Goal: Check status: Check status

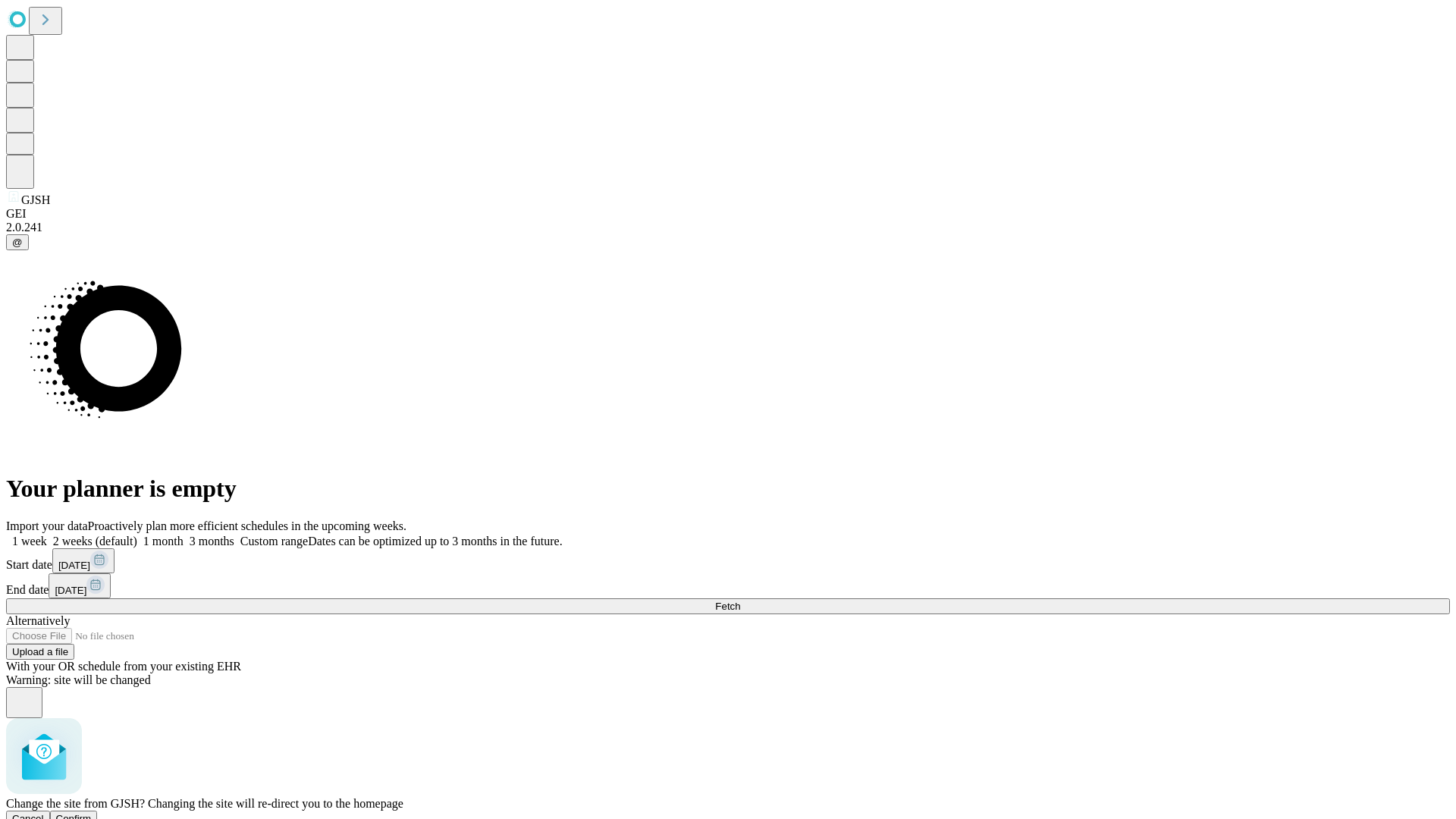
click at [91, 813] on span "Confirm" at bounding box center [73, 818] width 35 height 11
click at [47, 534] on label "1 week" at bounding box center [27, 541] width 41 height 13
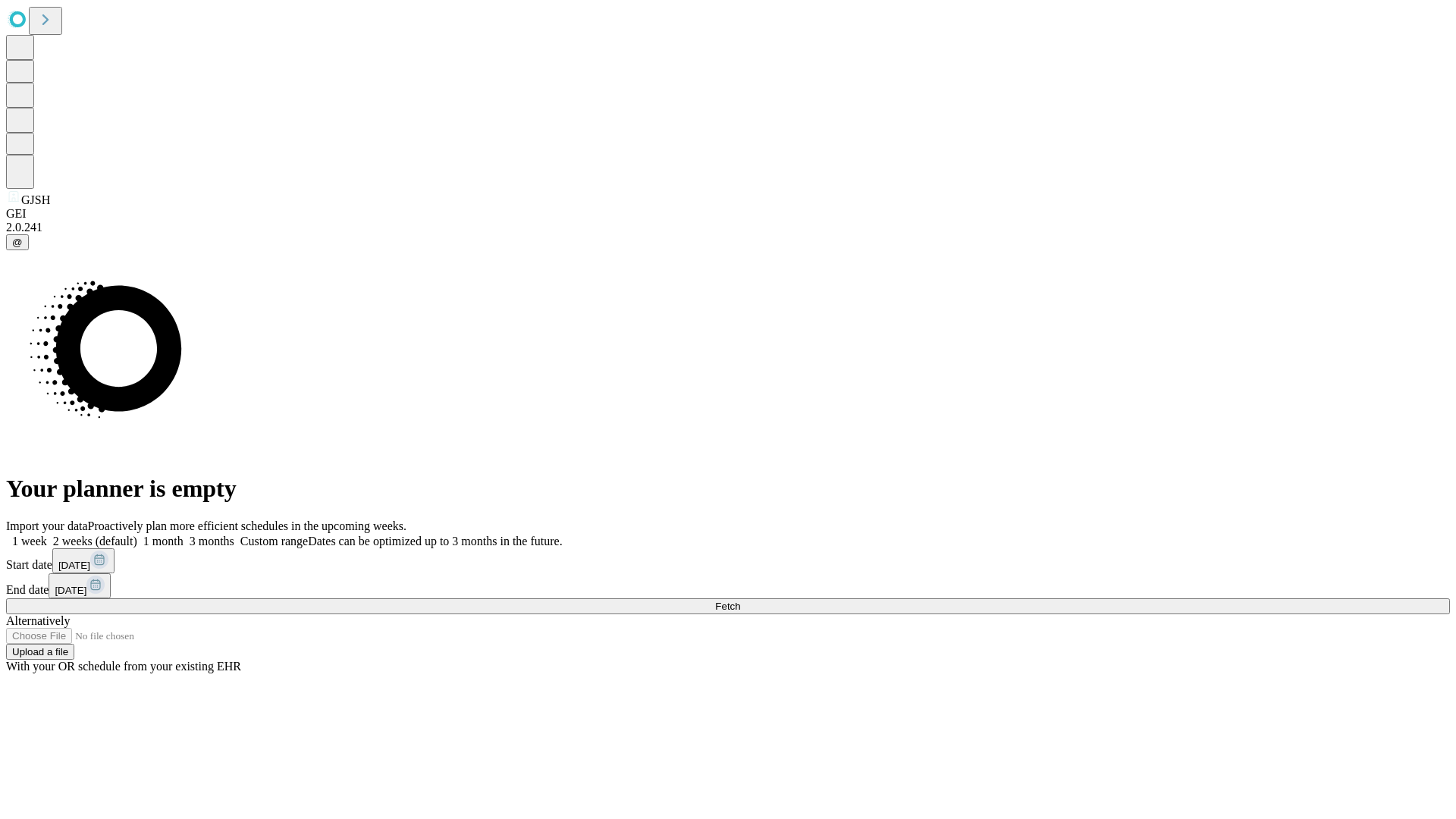
click at [740, 601] on span "Fetch" at bounding box center [728, 606] width 25 height 11
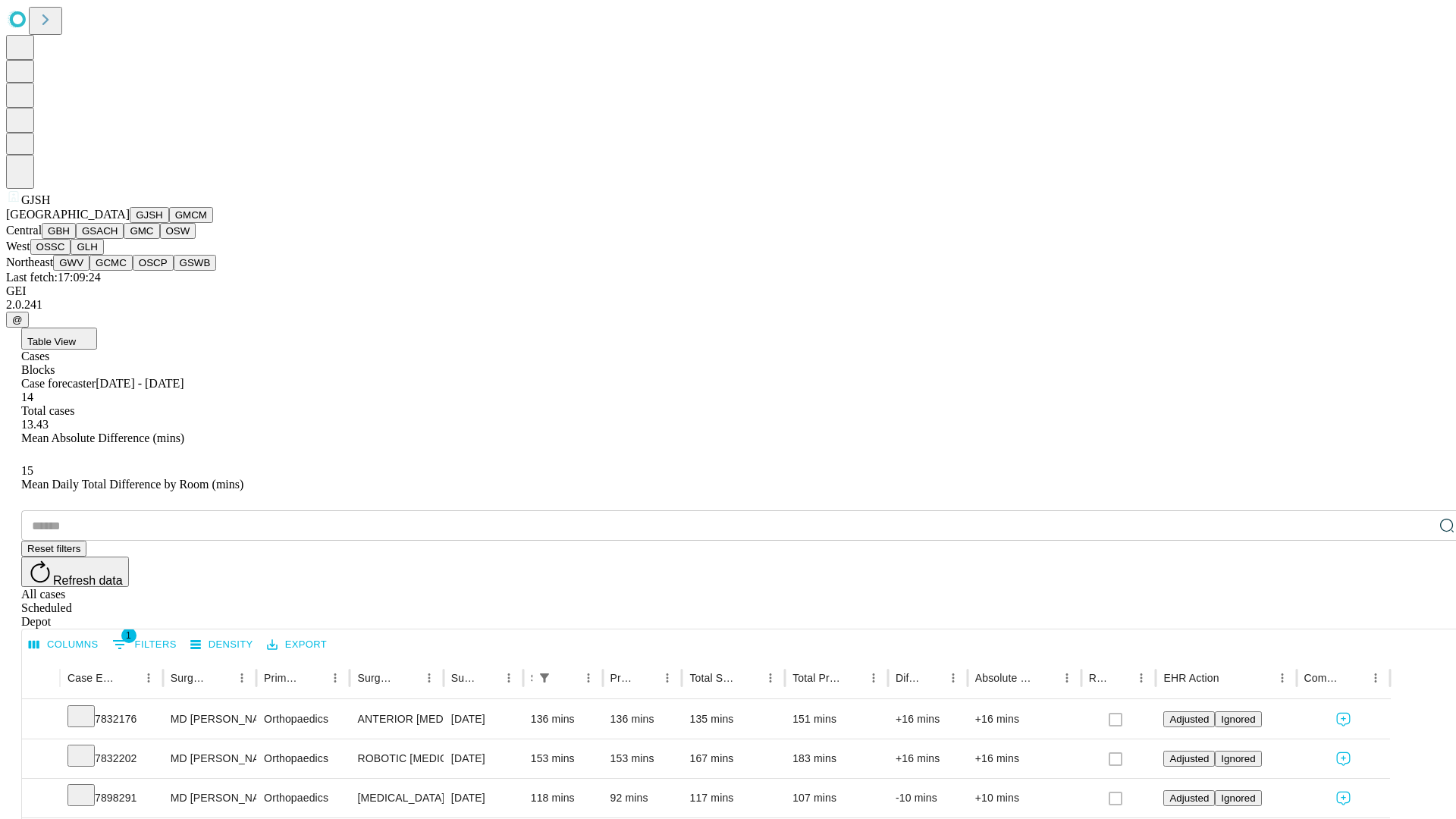
click at [169, 223] on button "GMCM" at bounding box center [192, 215] width 44 height 16
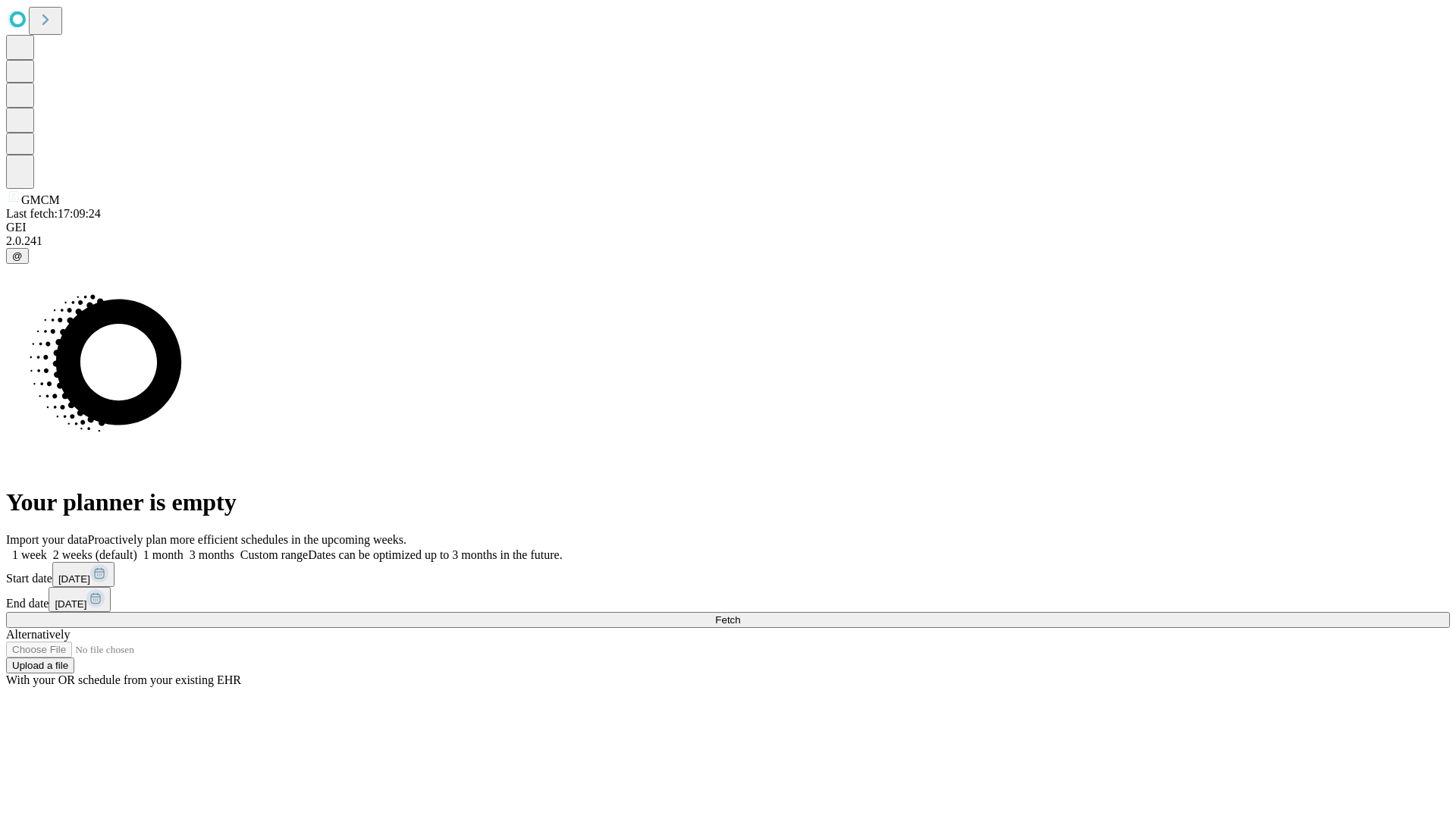
click at [47, 549] on label "1 week" at bounding box center [27, 555] width 41 height 13
click at [740, 614] on span "Fetch" at bounding box center [728, 620] width 25 height 11
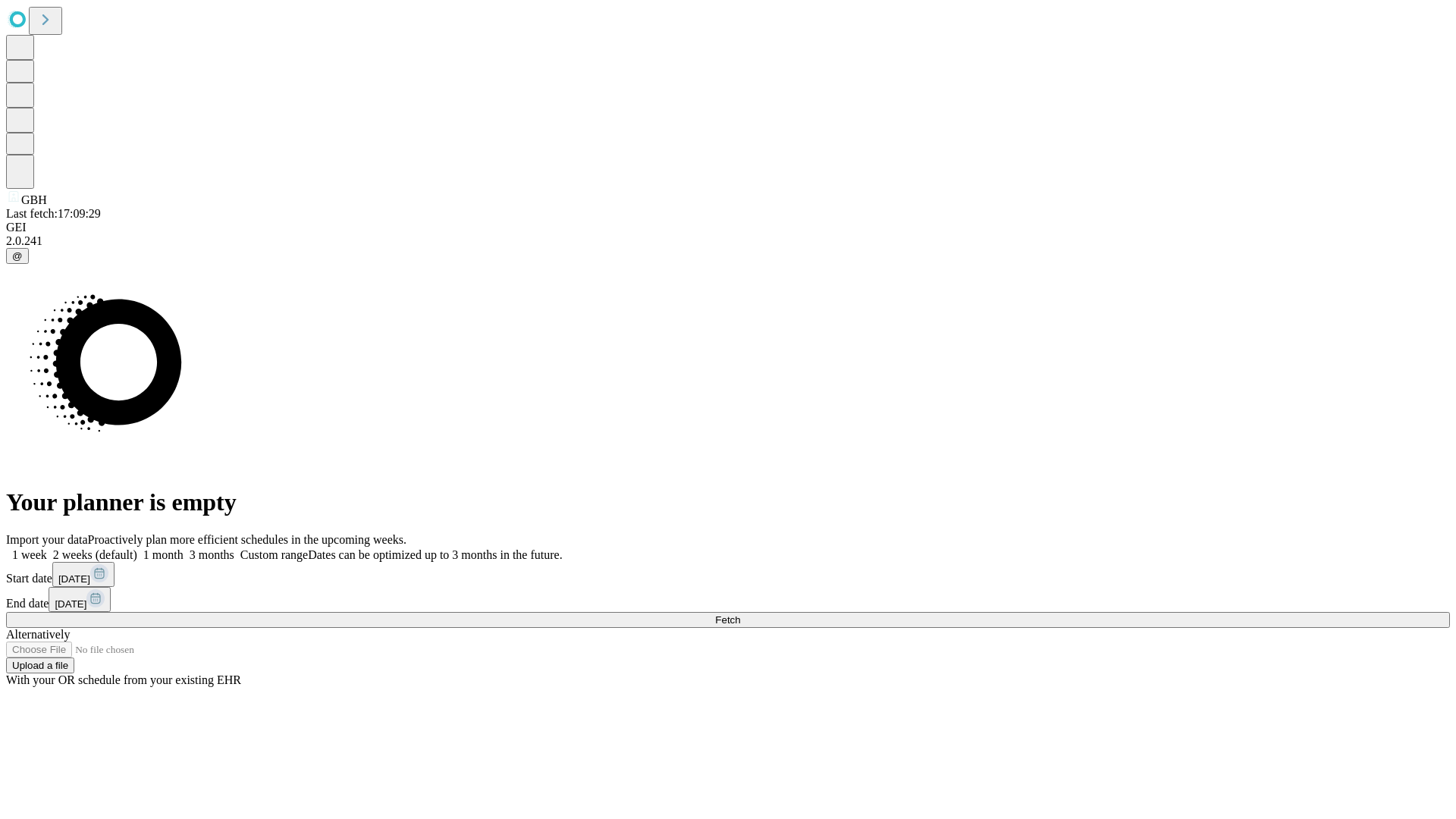
click at [47, 549] on label "1 week" at bounding box center [27, 555] width 41 height 13
click at [740, 614] on span "Fetch" at bounding box center [728, 620] width 25 height 11
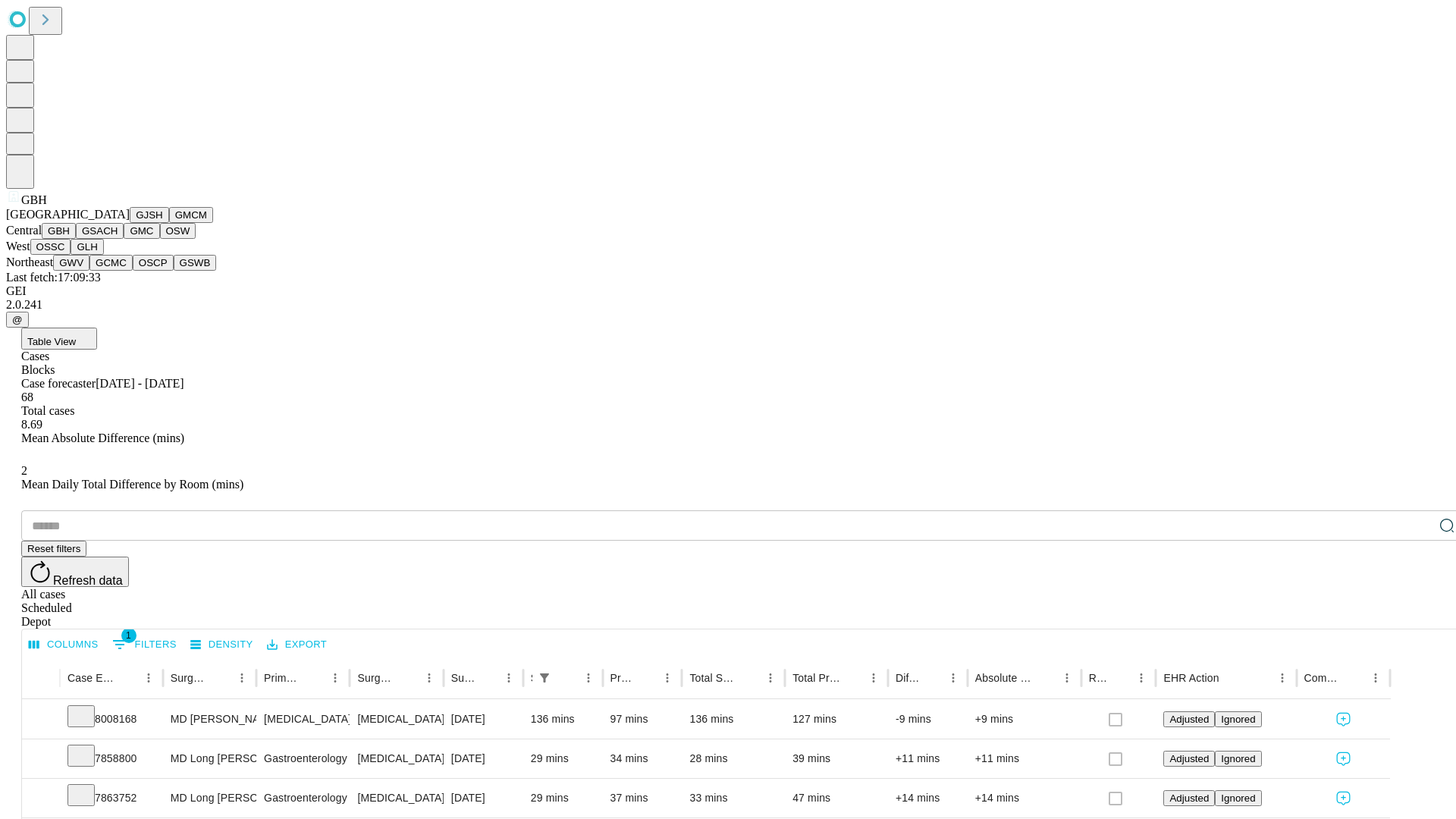
click at [117, 239] on button "GSACH" at bounding box center [99, 231] width 48 height 16
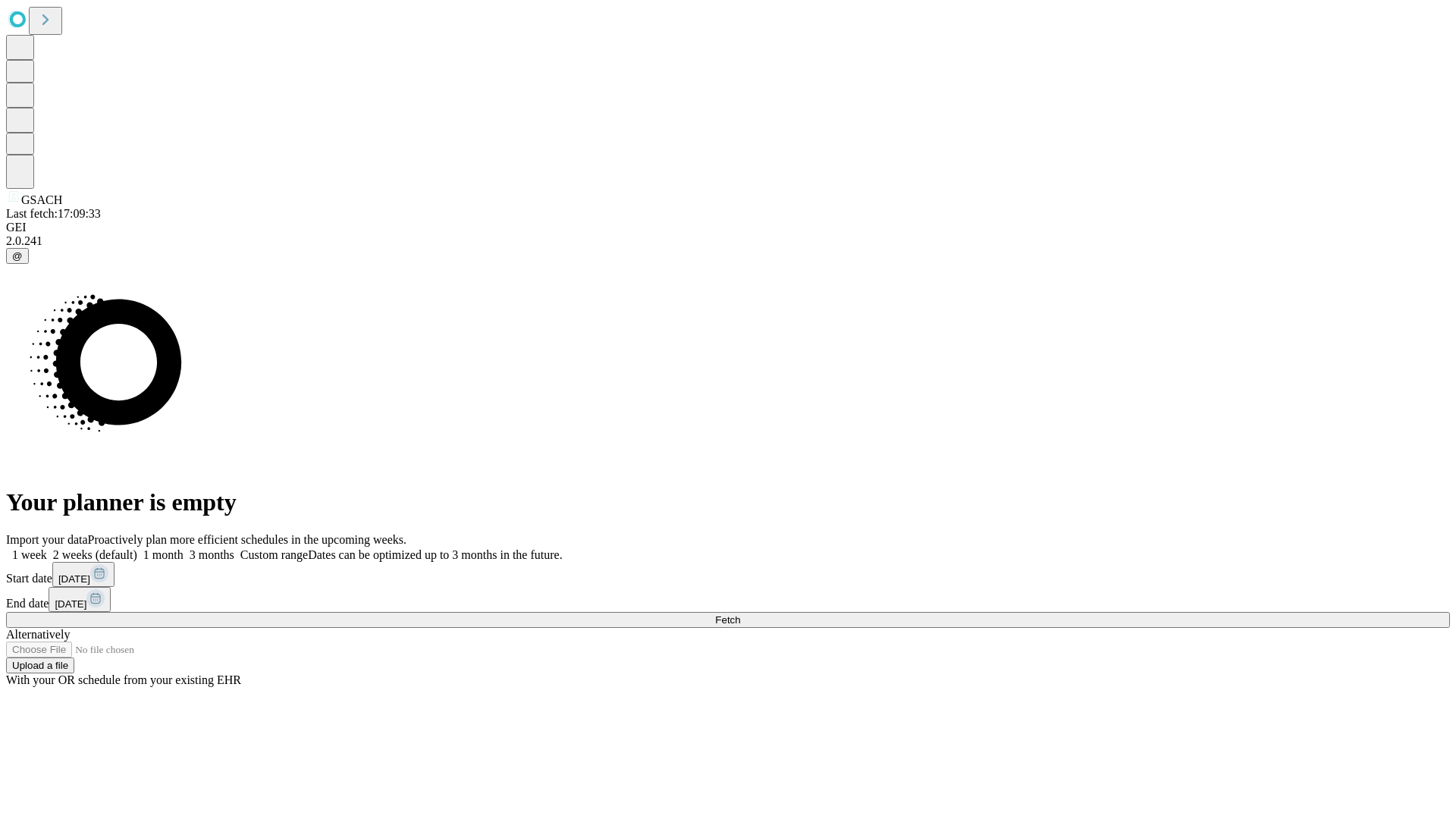
click at [47, 549] on label "1 week" at bounding box center [27, 555] width 41 height 13
click at [740, 614] on span "Fetch" at bounding box center [728, 620] width 25 height 11
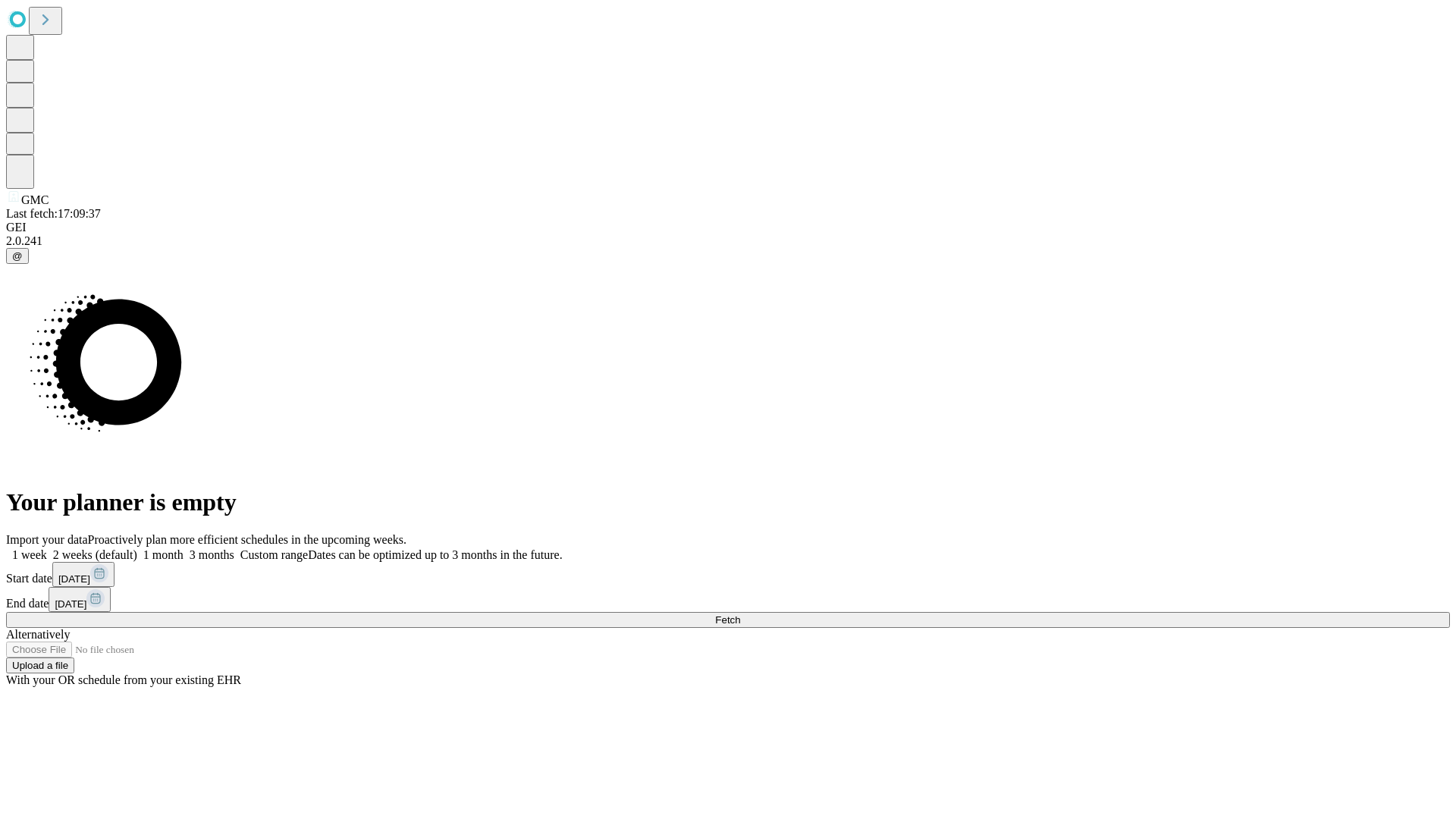
click at [47, 549] on label "1 week" at bounding box center [27, 555] width 41 height 13
click at [740, 614] on span "Fetch" at bounding box center [728, 620] width 25 height 11
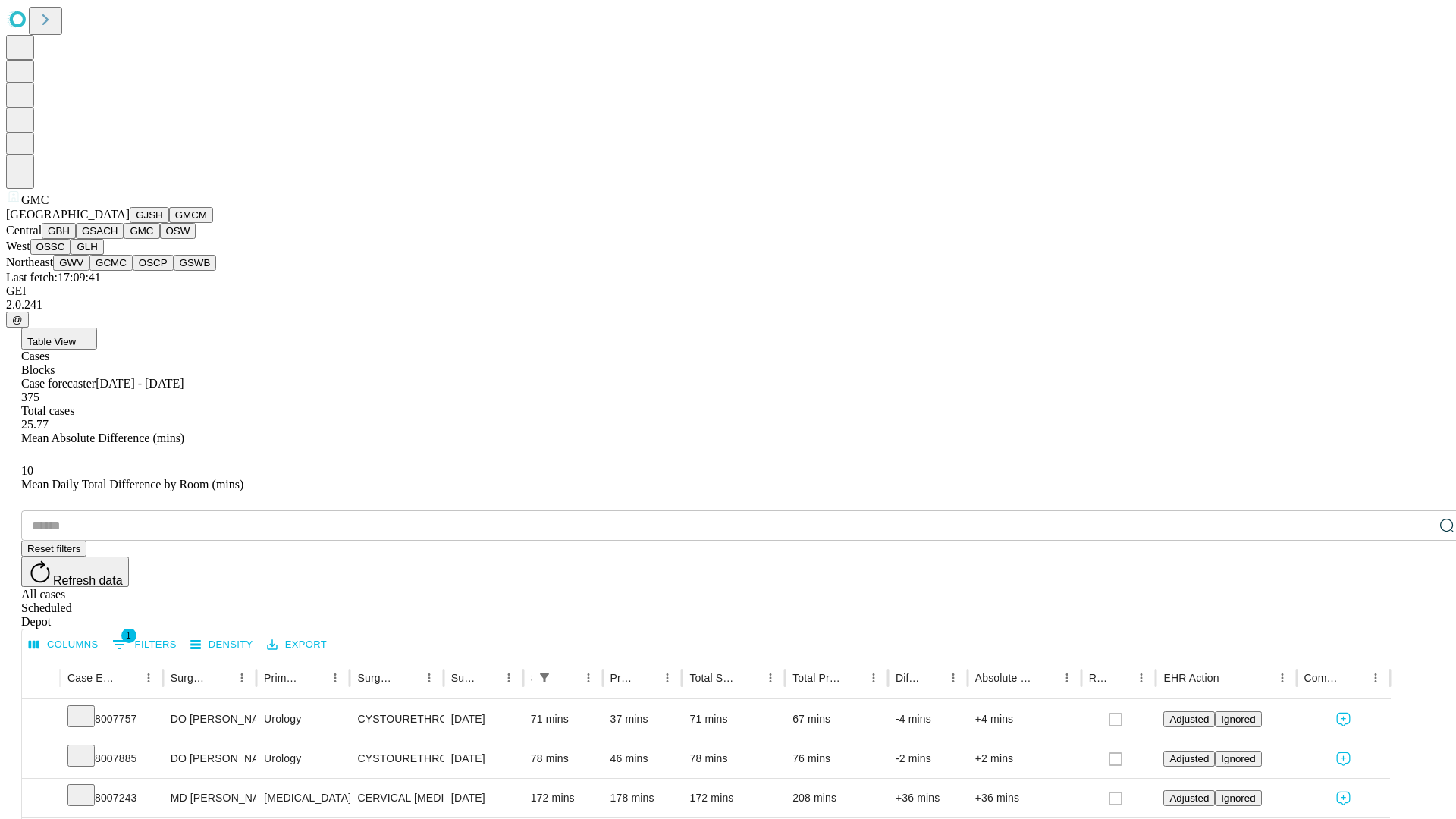
click at [160, 239] on button "OSW" at bounding box center [178, 231] width 36 height 16
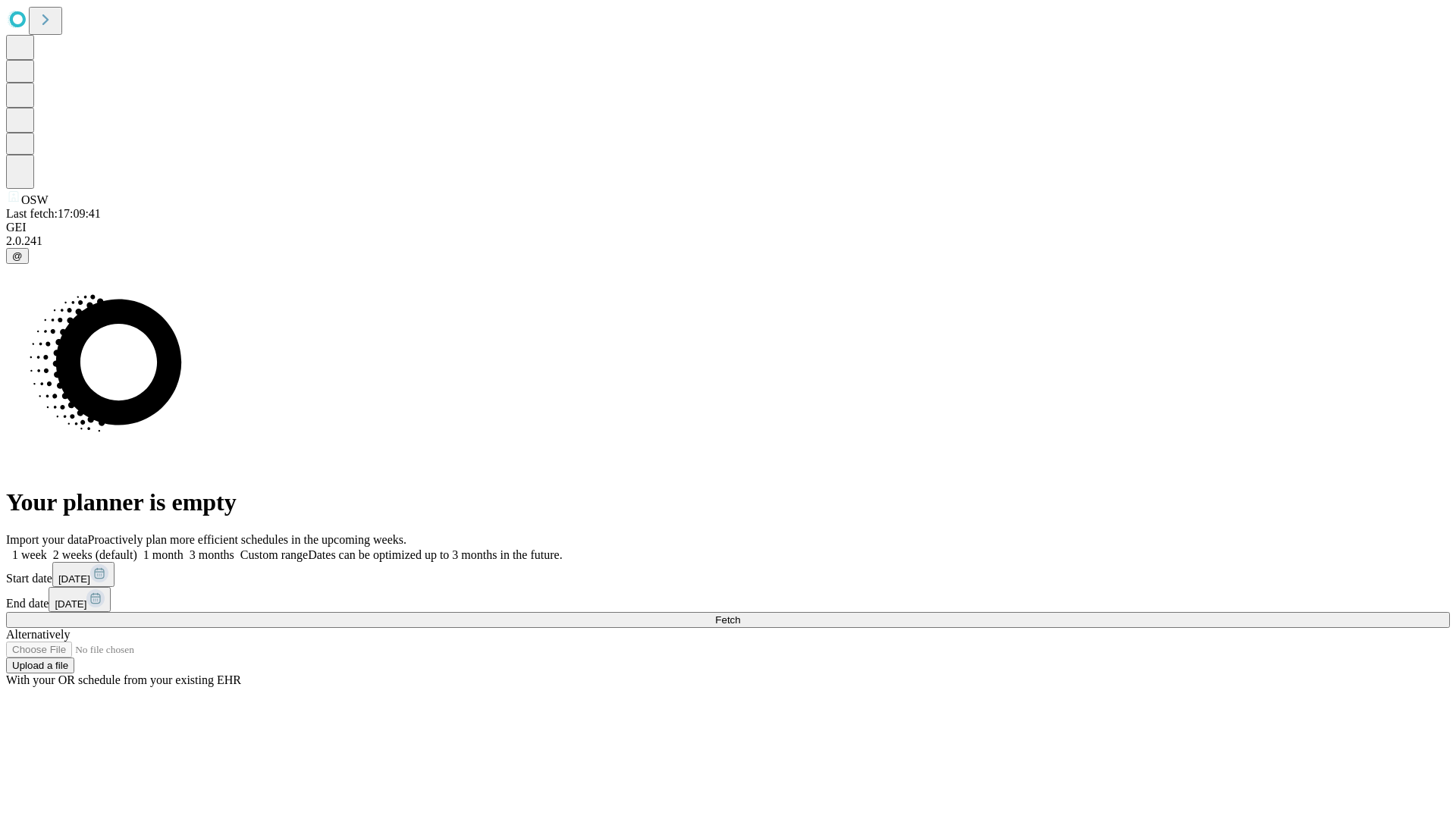
click at [47, 549] on label "1 week" at bounding box center [27, 555] width 41 height 13
click at [740, 614] on span "Fetch" at bounding box center [728, 620] width 25 height 11
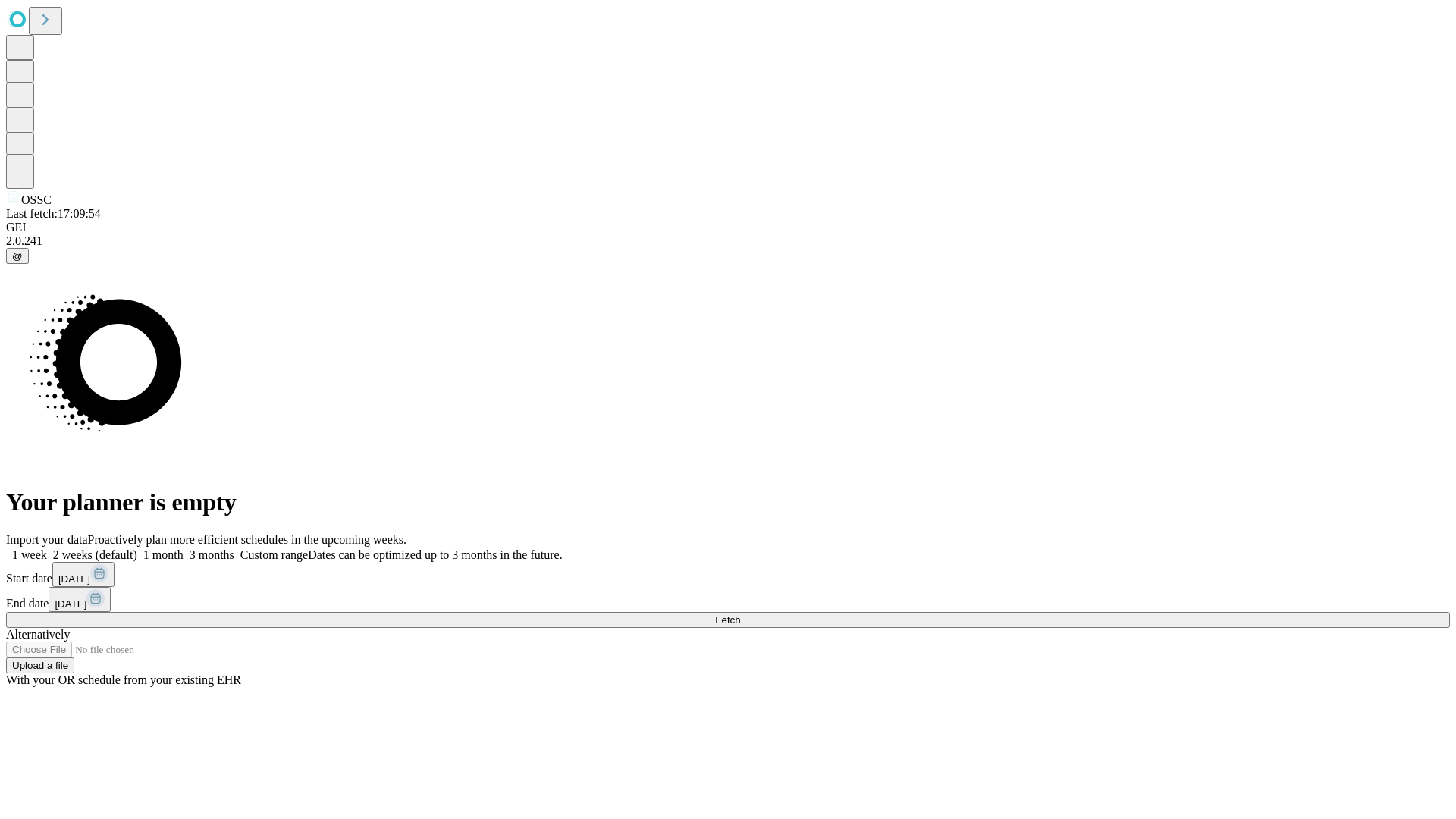
click at [47, 549] on label "1 week" at bounding box center [27, 555] width 41 height 13
click at [740, 614] on span "Fetch" at bounding box center [728, 620] width 25 height 11
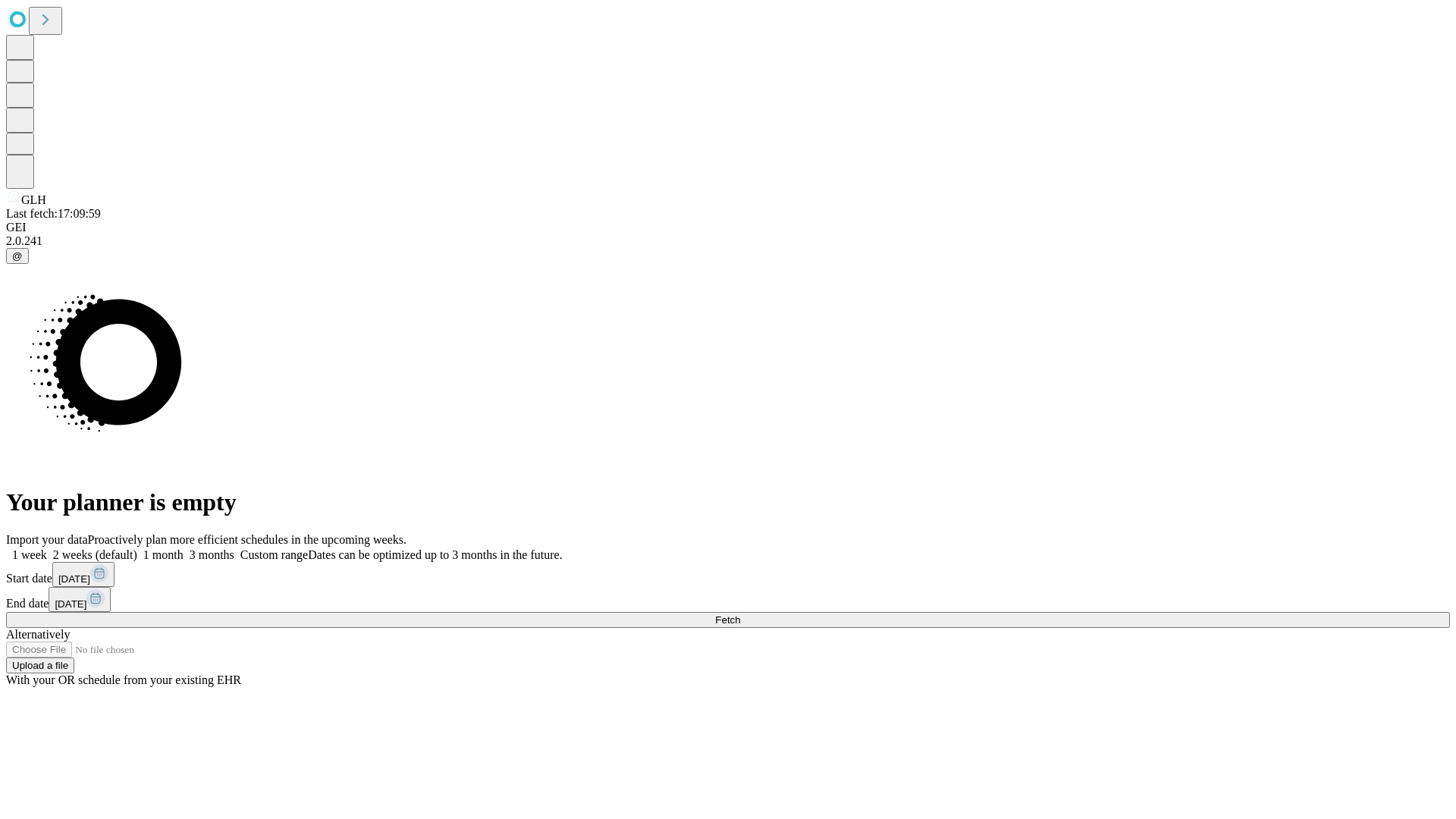
click at [47, 549] on label "1 week" at bounding box center [27, 555] width 41 height 13
click at [740, 614] on span "Fetch" at bounding box center [728, 620] width 25 height 11
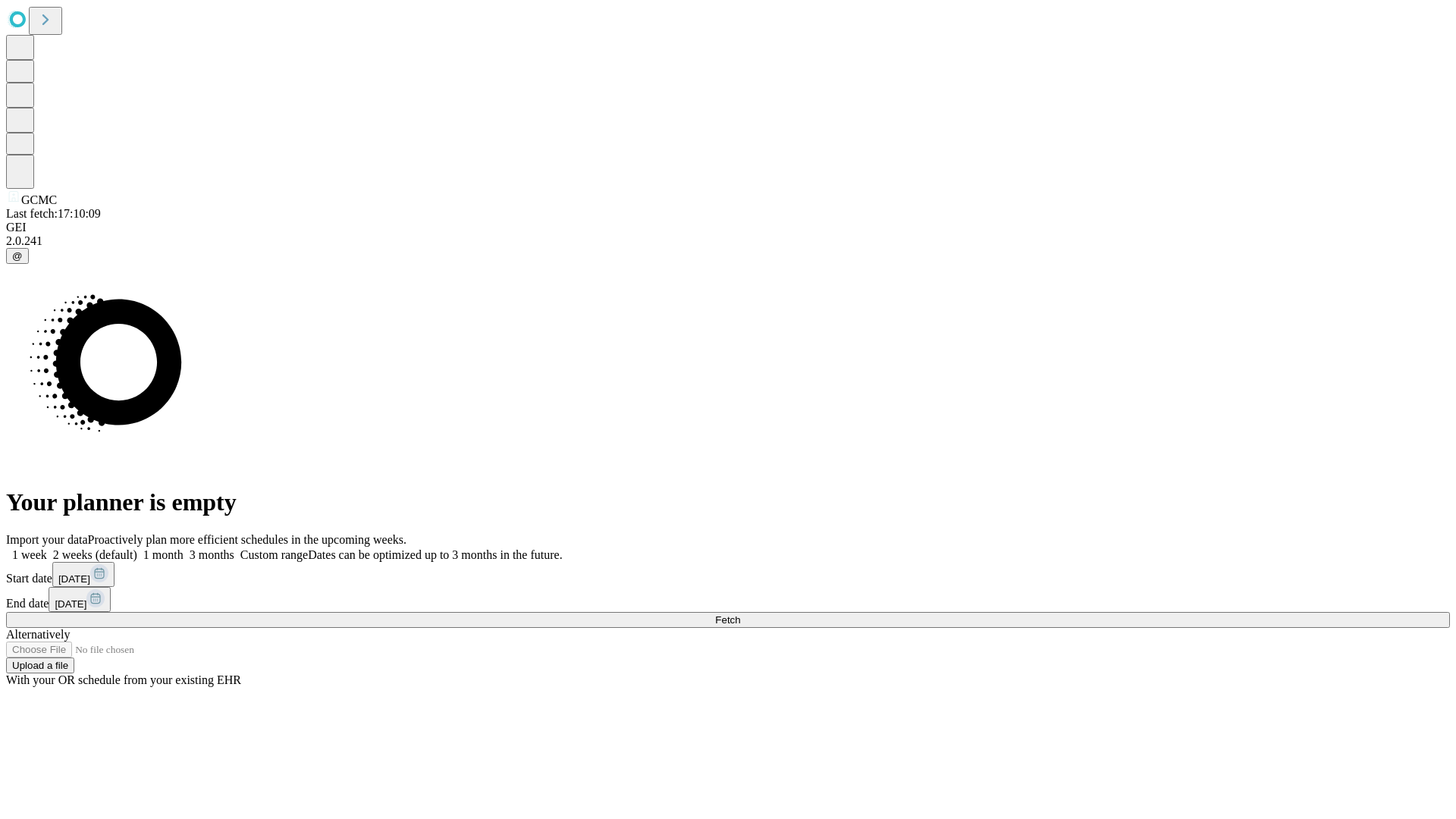
click at [47, 549] on label "1 week" at bounding box center [27, 555] width 41 height 13
click at [740, 614] on span "Fetch" at bounding box center [728, 620] width 25 height 11
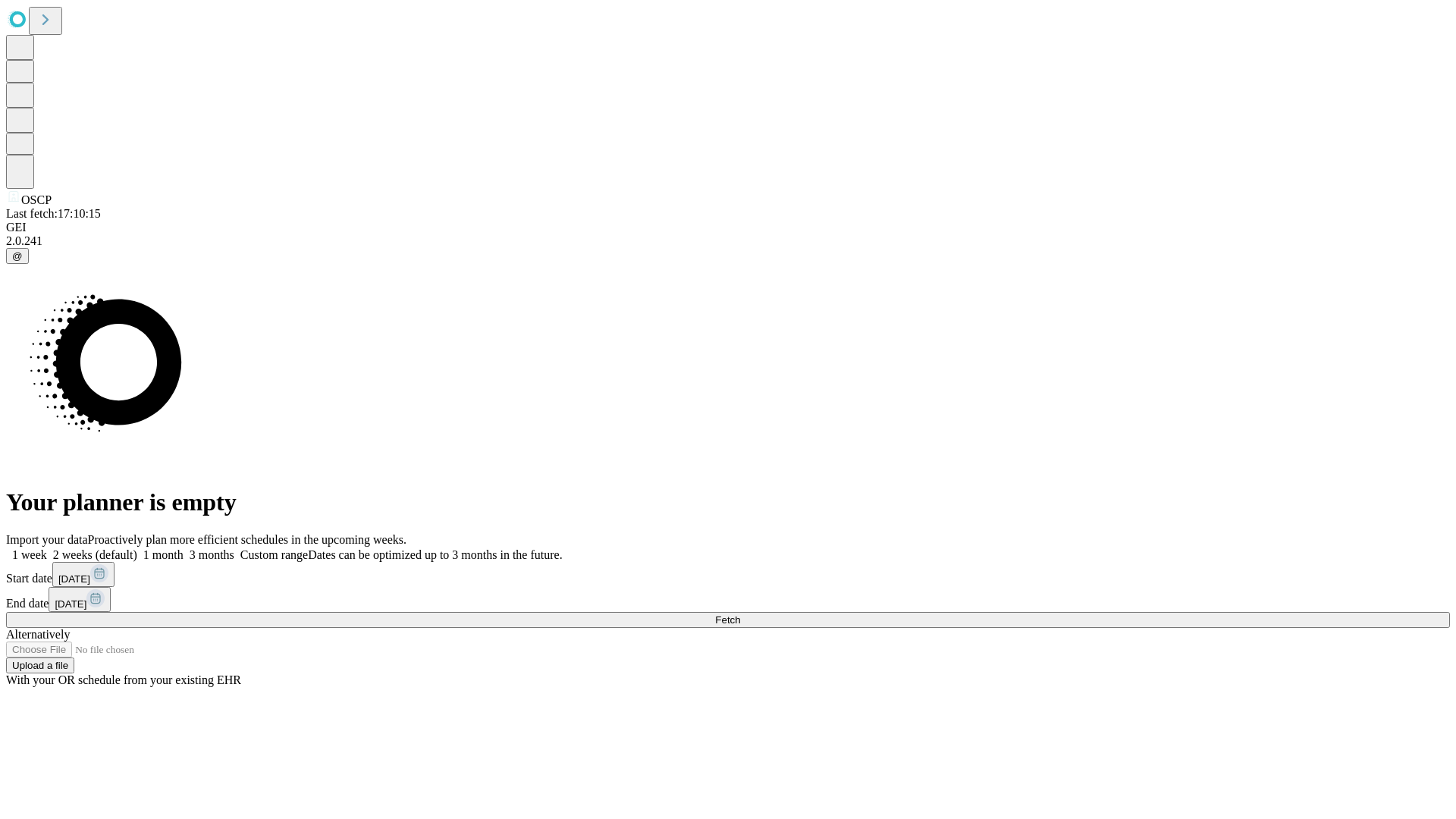
click at [47, 549] on label "1 week" at bounding box center [27, 555] width 41 height 13
click at [740, 614] on span "Fetch" at bounding box center [728, 620] width 25 height 11
